Goal: Entertainment & Leisure: Consume media (video, audio)

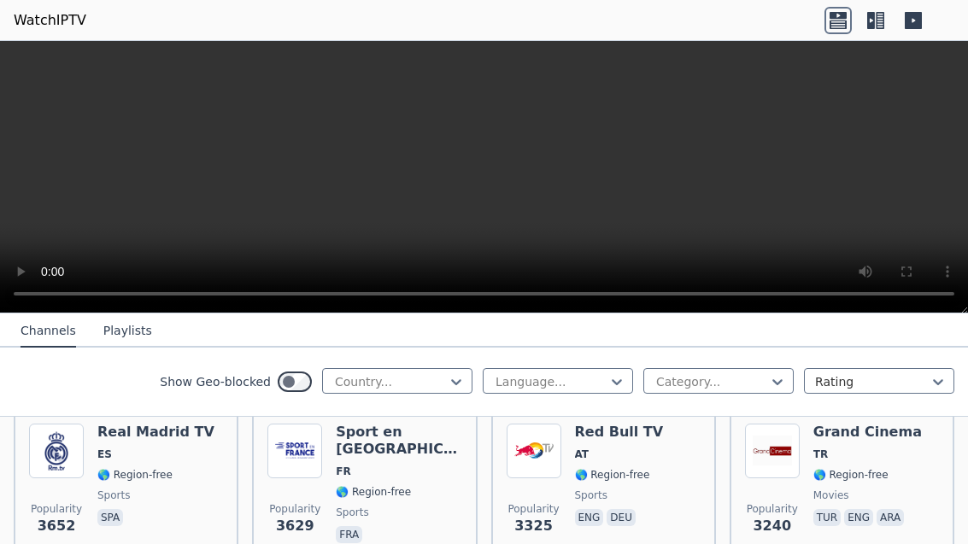
scroll to position [549, 0]
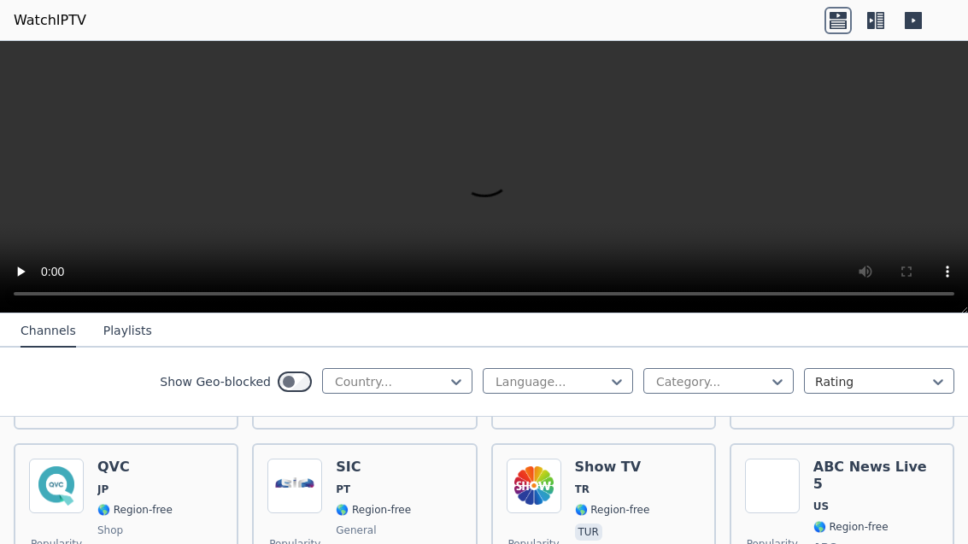
scroll to position [4440, 0]
click at [51, 460] on img at bounding box center [56, 487] width 55 height 55
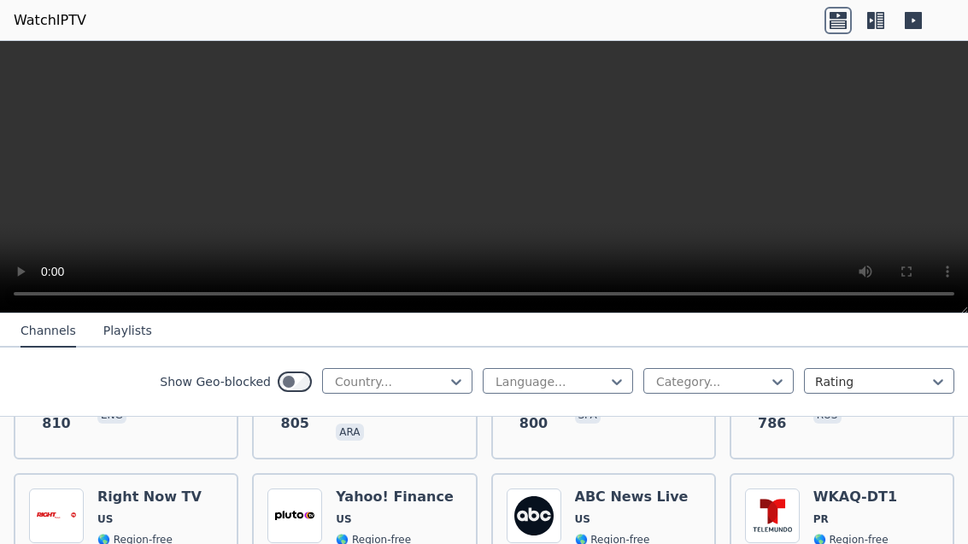
scroll to position [4927, 0]
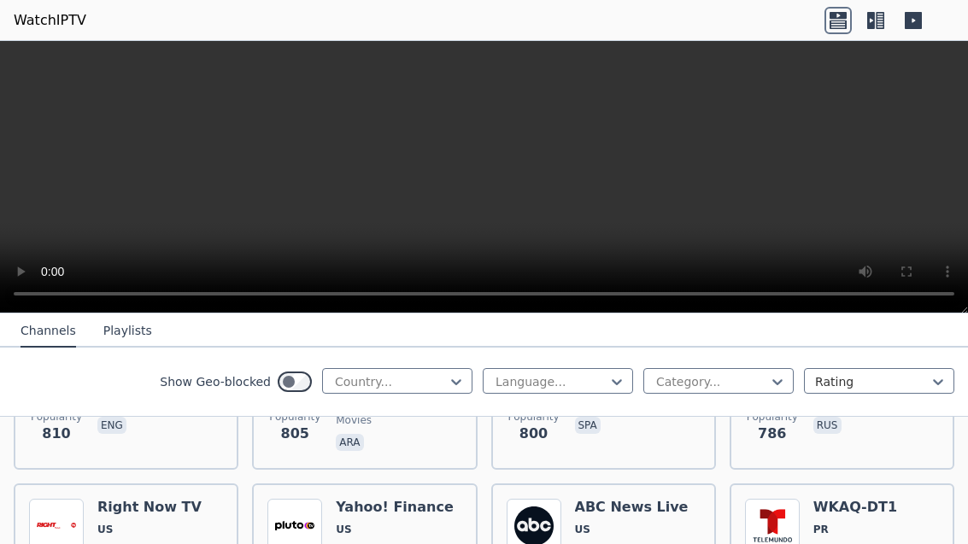
click at [476, 165] on video at bounding box center [484, 177] width 968 height 273
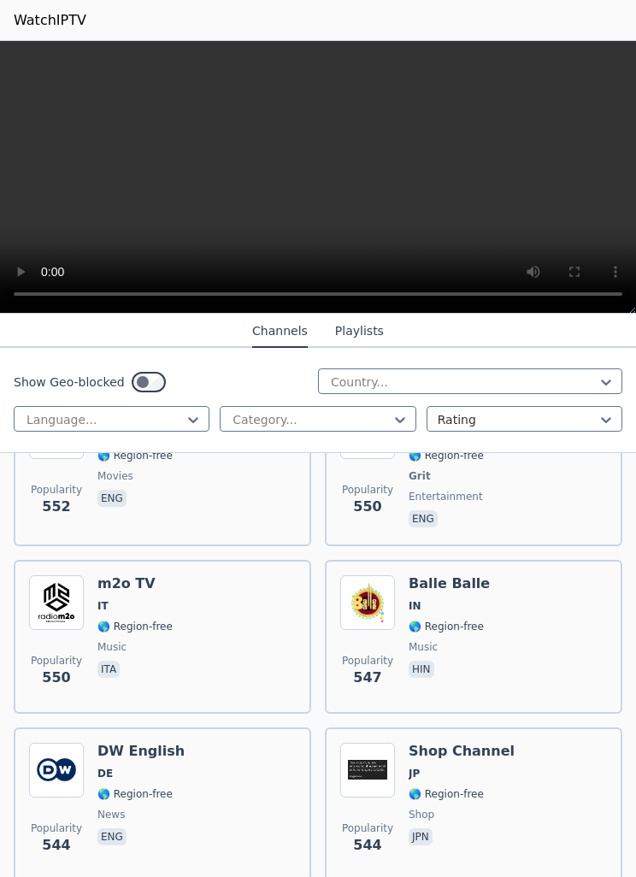
scroll to position [14676, 0]
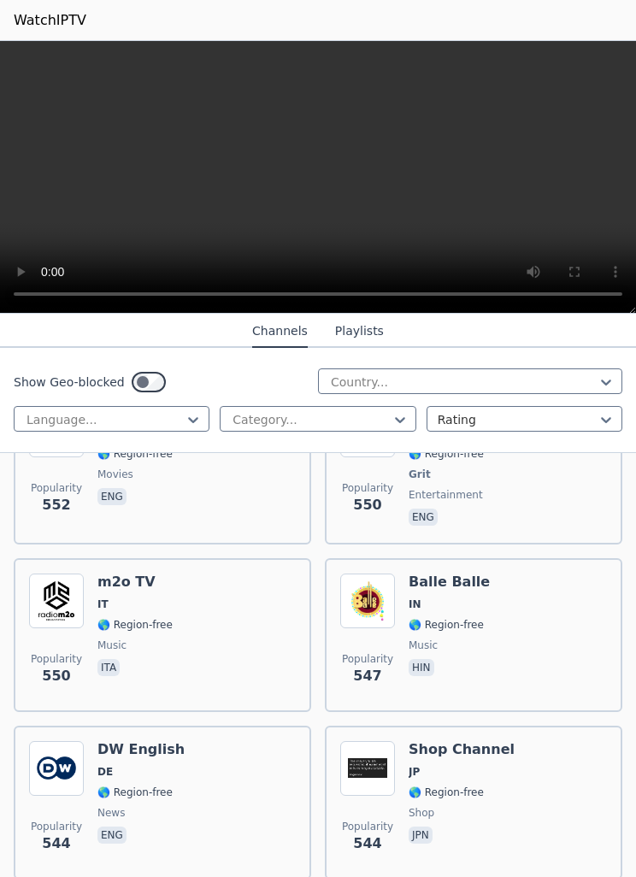
click at [83, 544] on img at bounding box center [56, 768] width 55 height 55
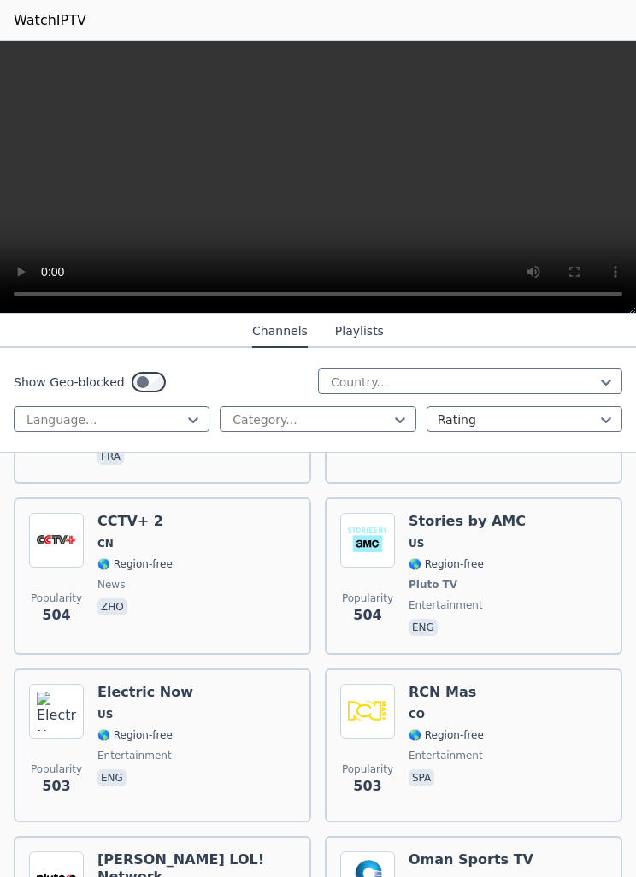
scroll to position [16390, 0]
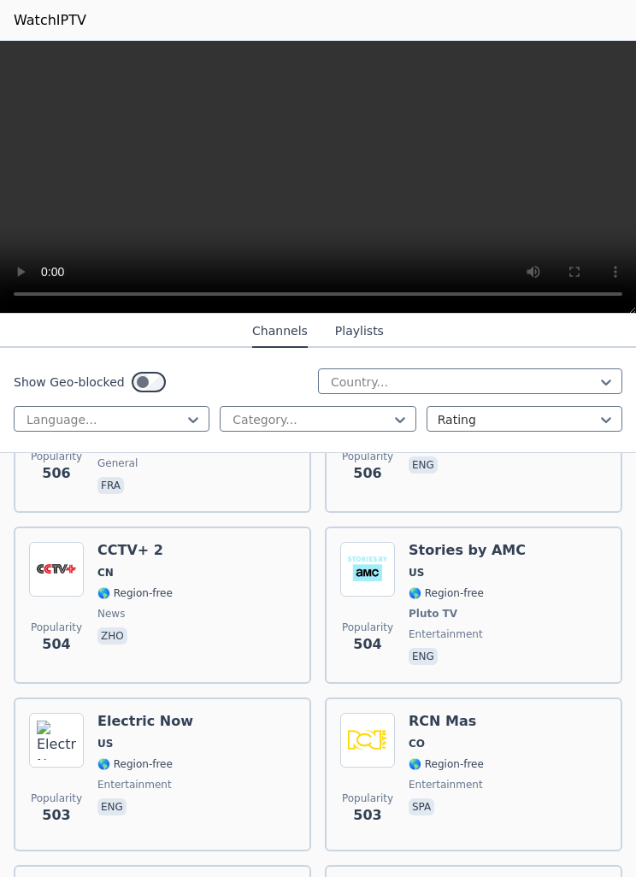
click at [81, 542] on img at bounding box center [56, 569] width 55 height 55
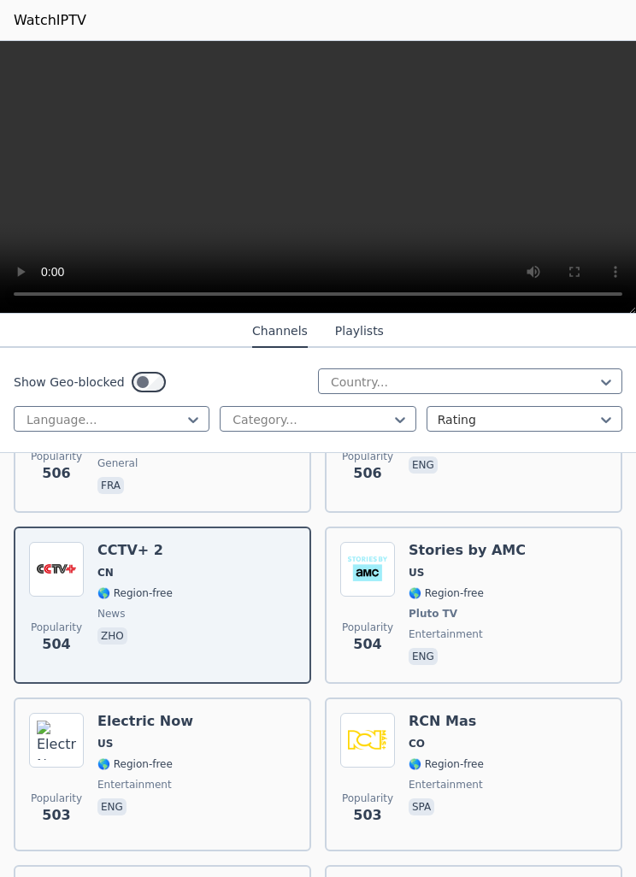
click at [37, 193] on video at bounding box center [318, 177] width 636 height 273
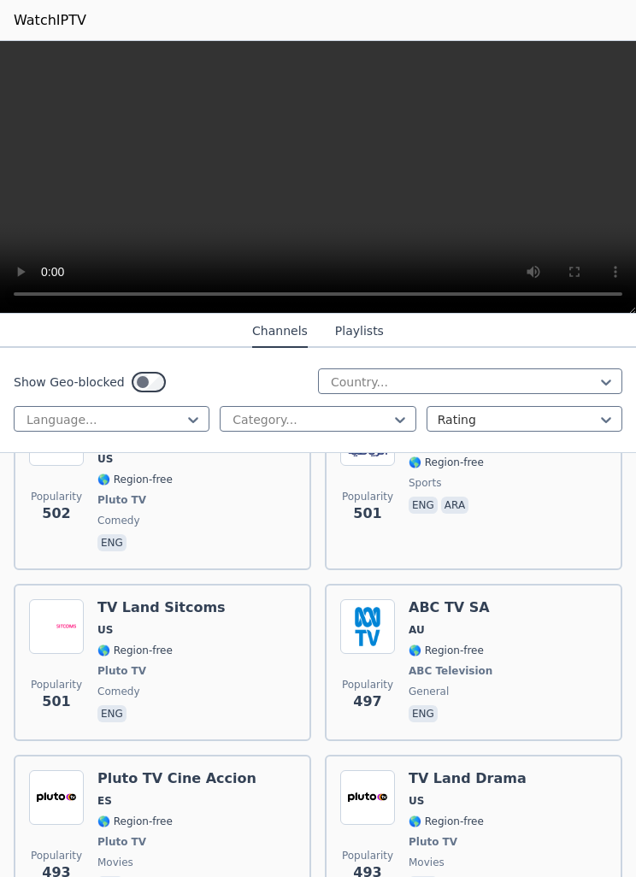
scroll to position [16868, 0]
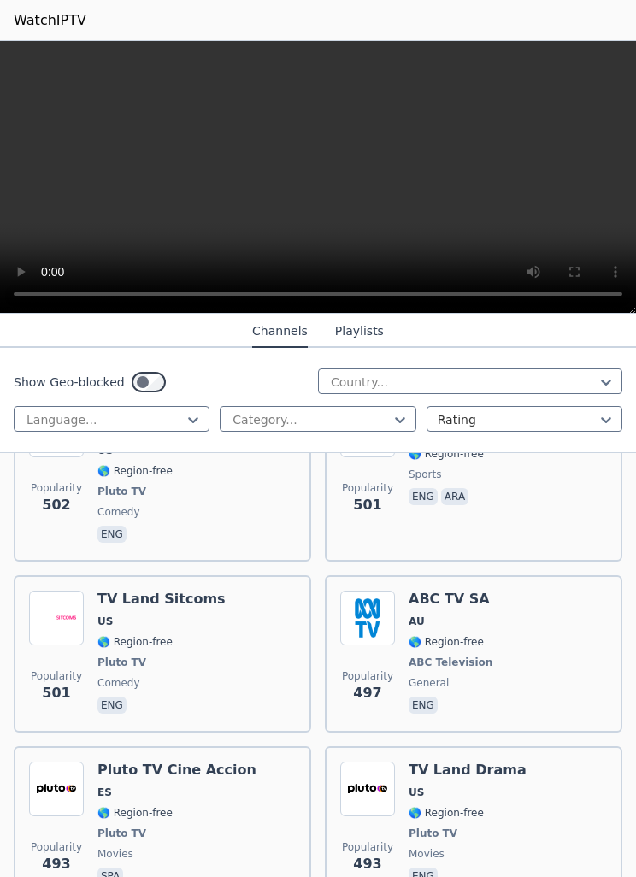
click at [379, 544] on img at bounding box center [367, 618] width 55 height 55
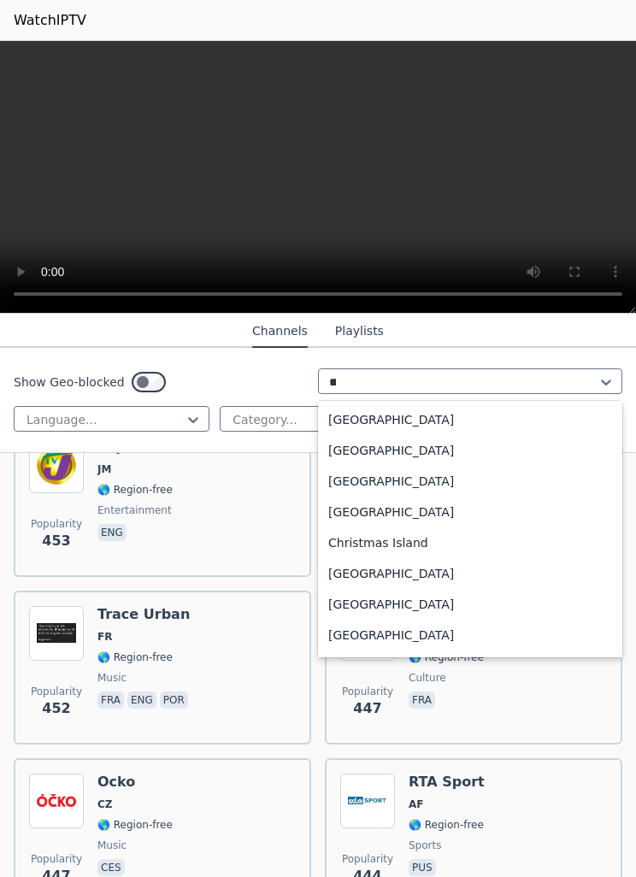
scroll to position [0, 0]
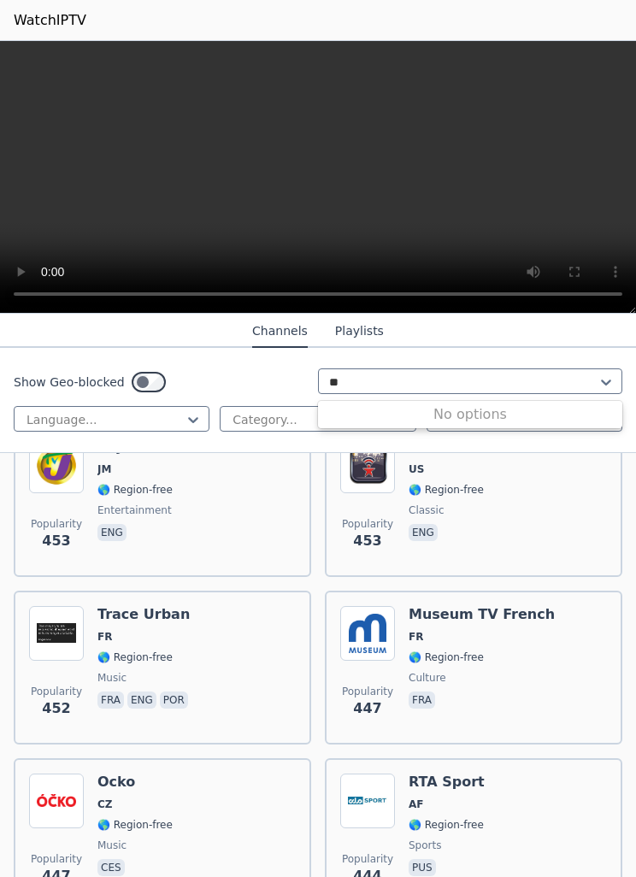
type input "*"
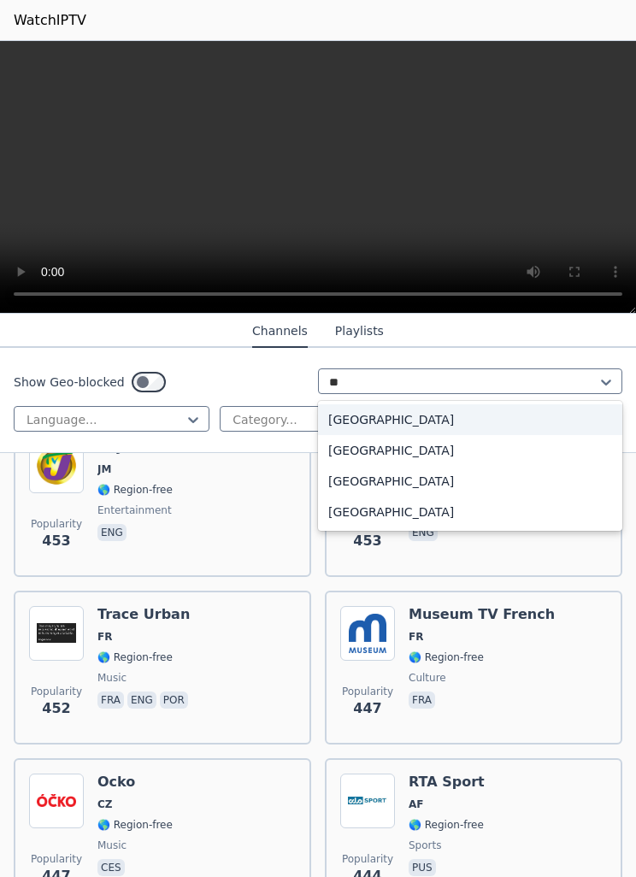
type input "***"
type input "*"
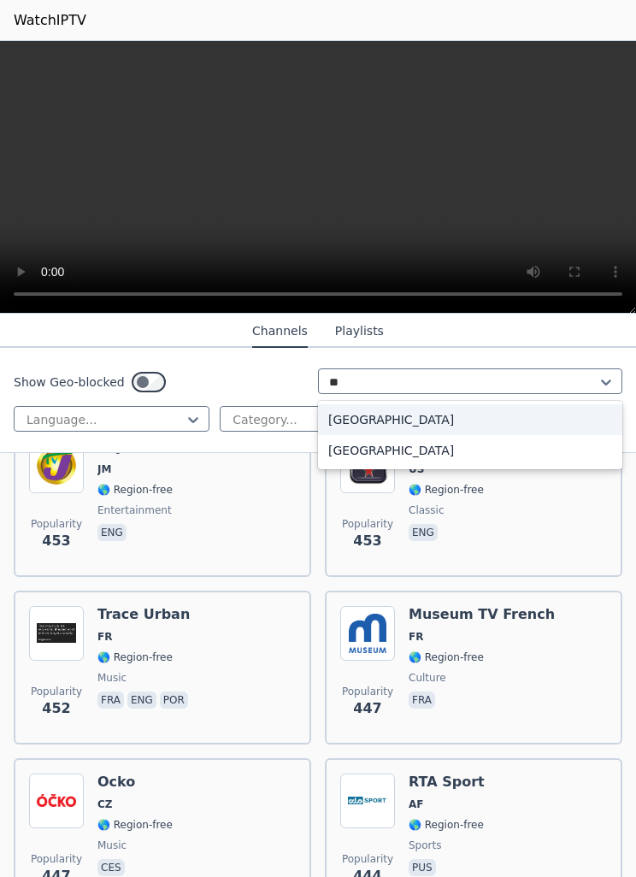
click at [340, 456] on div "United Kingdom" at bounding box center [470, 450] width 304 height 31
type input "**"
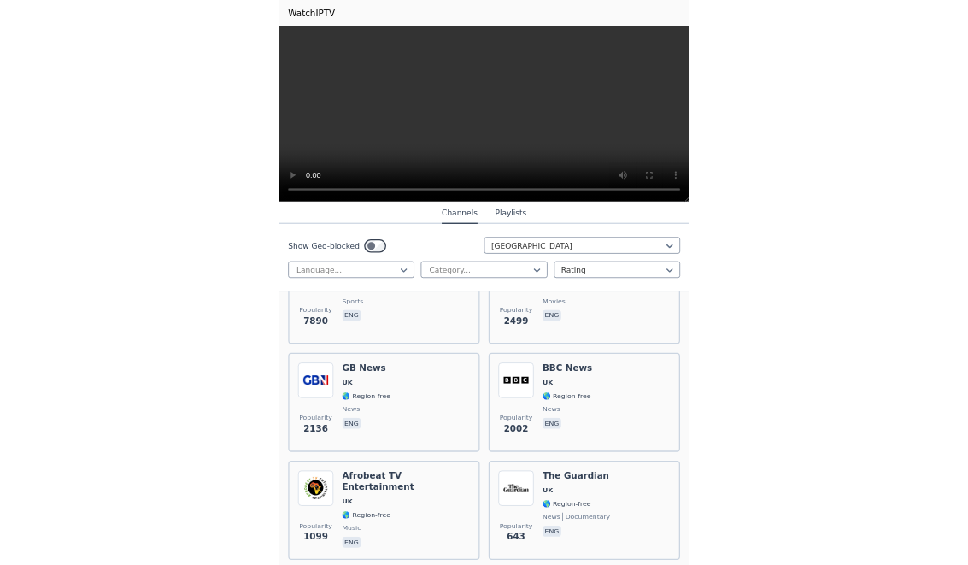
scroll to position [273, 0]
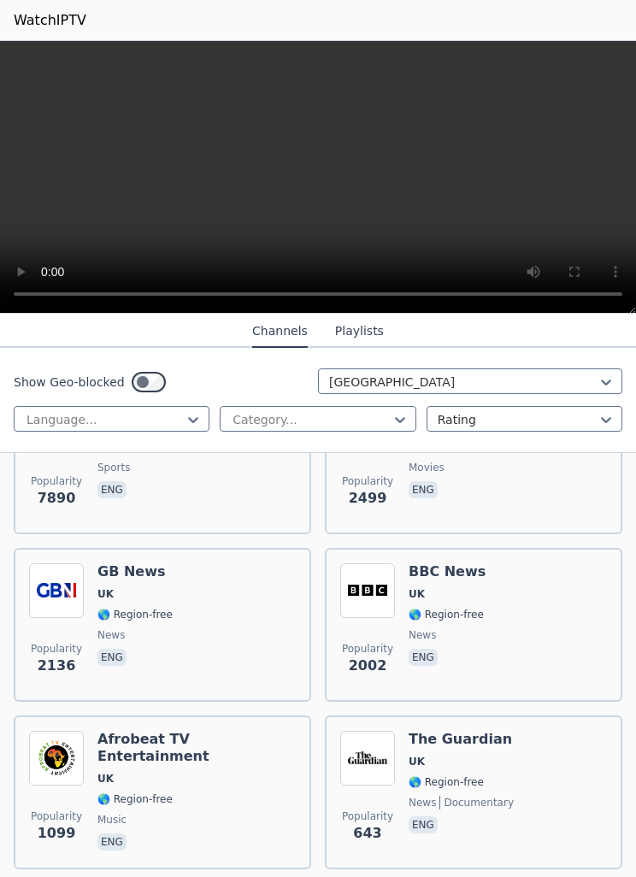
click at [426, 544] on span "UK" at bounding box center [447, 594] width 77 height 14
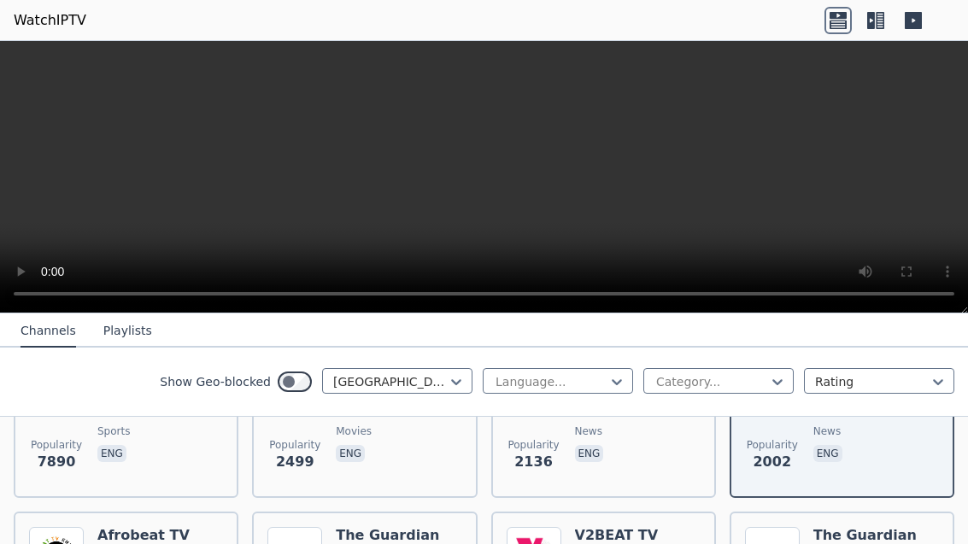
click at [961, 295] on video at bounding box center [484, 177] width 968 height 273
click at [961, 291] on video at bounding box center [484, 177] width 968 height 273
click at [958, 292] on video at bounding box center [484, 177] width 968 height 273
click at [54, 52] on video at bounding box center [484, 177] width 968 height 273
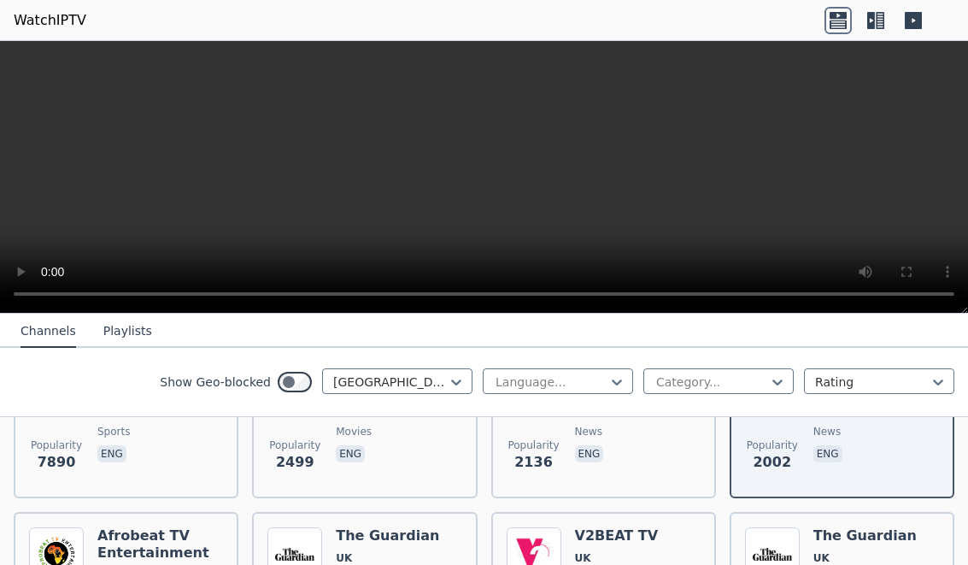
click at [8, 58] on video at bounding box center [484, 177] width 968 height 273
